Goal: Find specific page/section: Find specific page/section

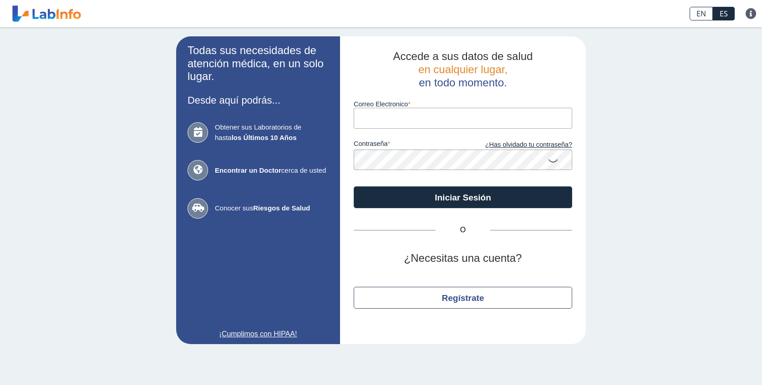
click at [389, 117] on input "Correo Electronico" at bounding box center [462, 118] width 218 height 20
type input "[EMAIL_ADDRESS][DOMAIN_NAME]"
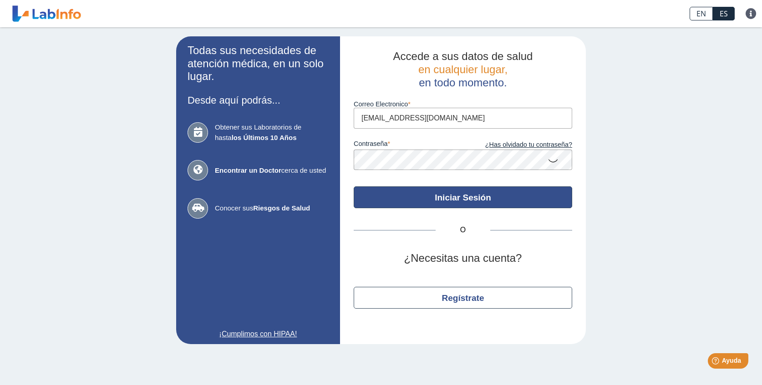
click at [416, 188] on button "Iniciar Sesión" at bounding box center [462, 198] width 218 height 22
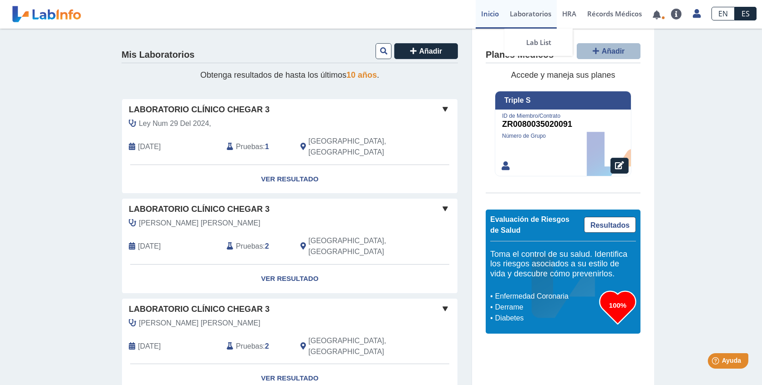
click at [546, 19] on link "Laboratorios" at bounding box center [530, 14] width 52 height 29
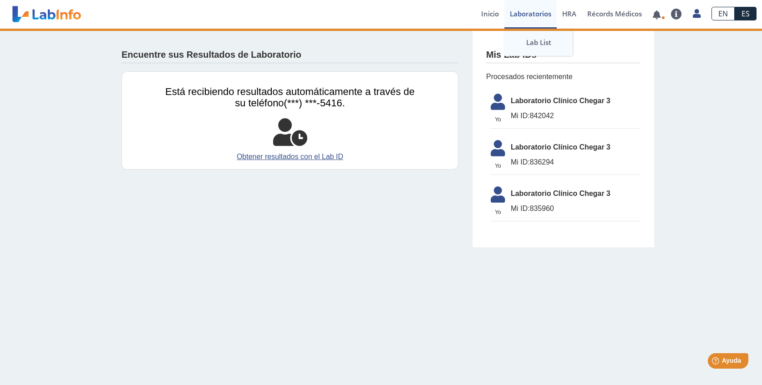
click at [535, 48] on link "Lab List" at bounding box center [538, 42] width 68 height 27
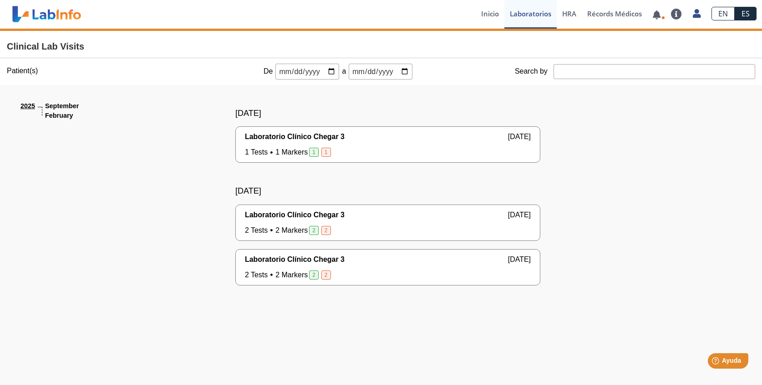
click at [328, 151] on span "1" at bounding box center [326, 152] width 10 height 9
click at [326, 152] on span "1" at bounding box center [326, 152] width 10 height 9
click at [303, 154] on span "1 Tests 1 Markers 1 1" at bounding box center [288, 152] width 87 height 11
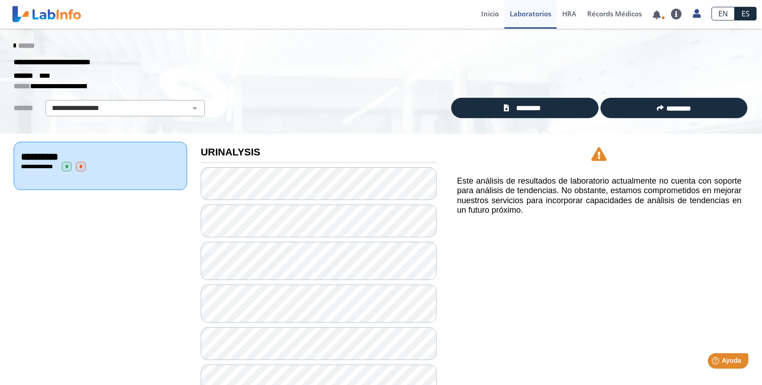
click at [86, 164] on span "*" at bounding box center [81, 167] width 10 height 10
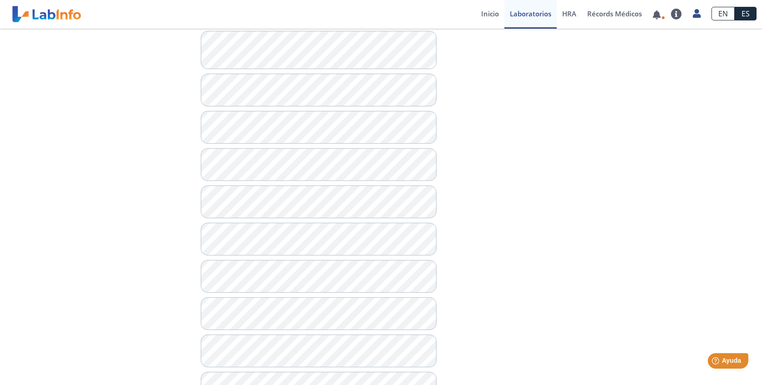
scroll to position [517, 0]
